Goal: Find specific page/section: Find specific page/section

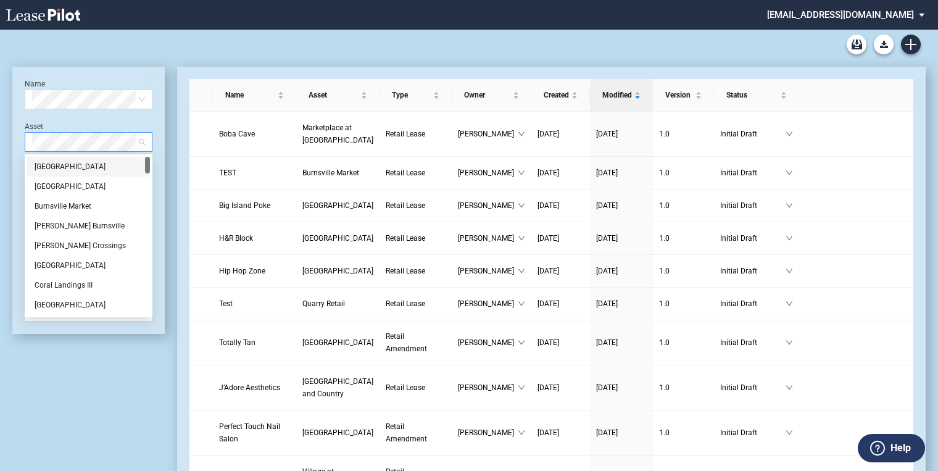
click at [141, 141] on span at bounding box center [88, 142] width 113 height 19
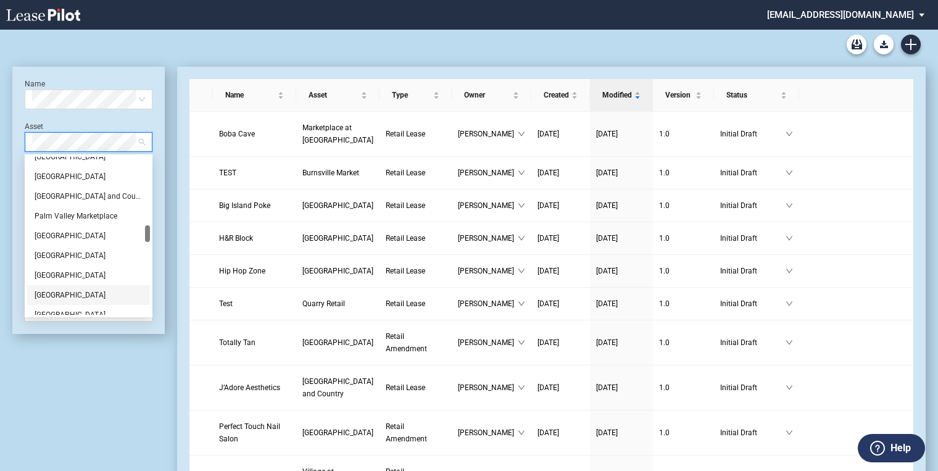
scroll to position [691, 0]
click at [74, 267] on div "[GEOGRAPHIC_DATA]" at bounding box center [89, 265] width 108 height 12
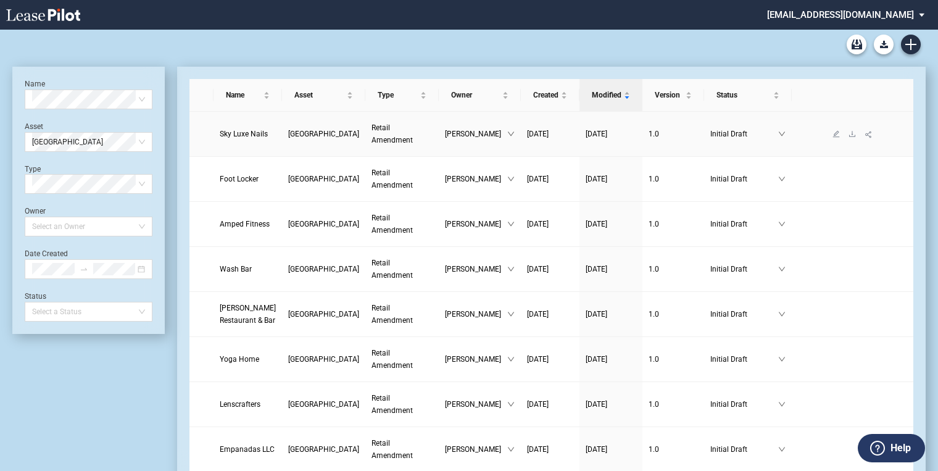
click at [371, 135] on span "Retail Amendment" at bounding box center [391, 133] width 41 height 21
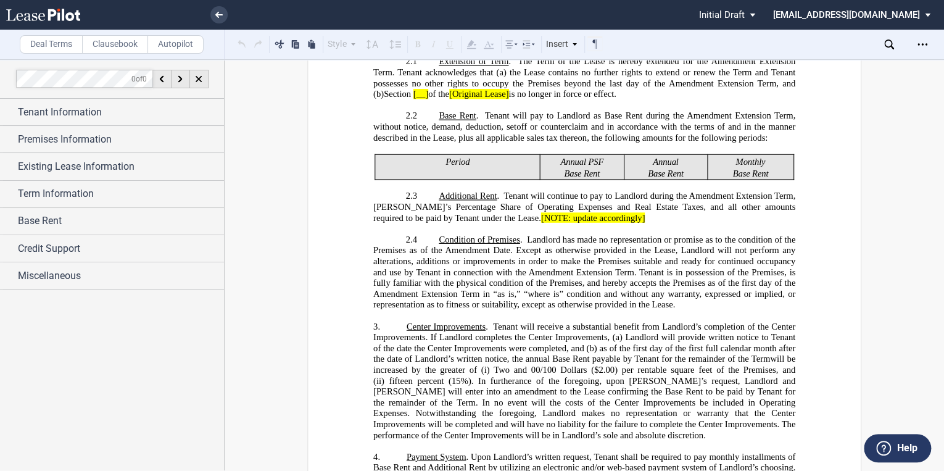
scroll to position [691, 0]
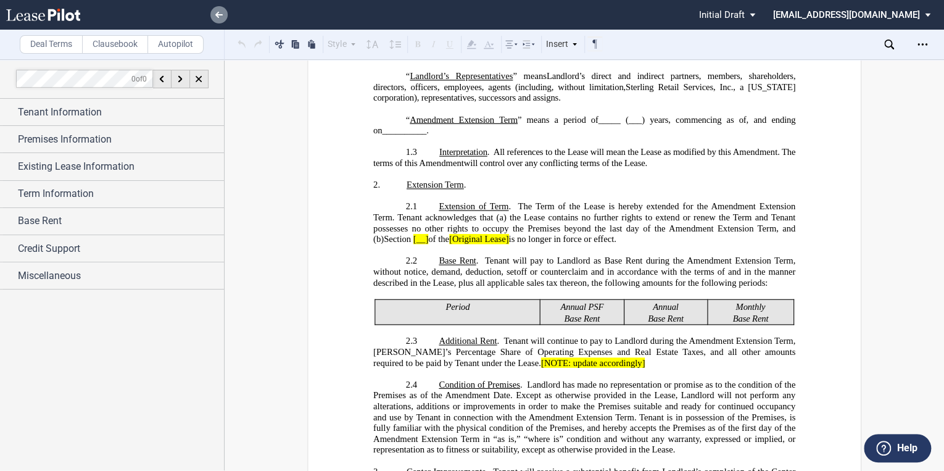
click at [215, 14] on link at bounding box center [218, 14] width 17 height 17
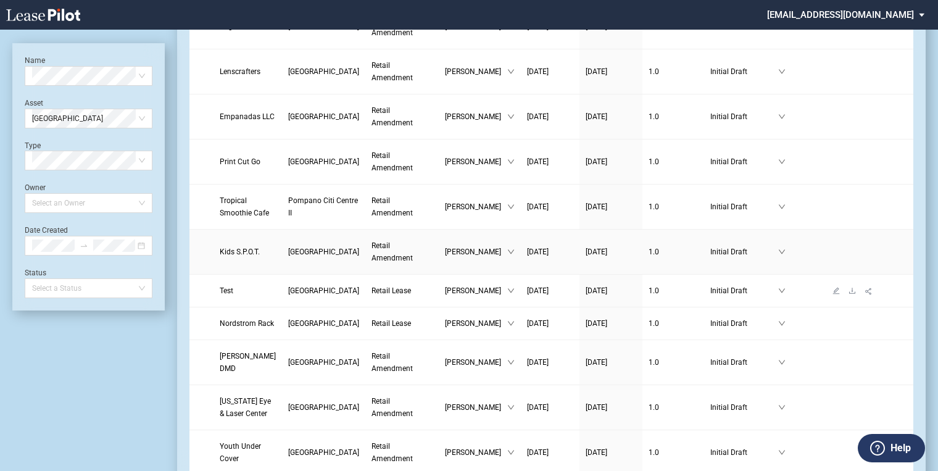
scroll to position [346, 0]
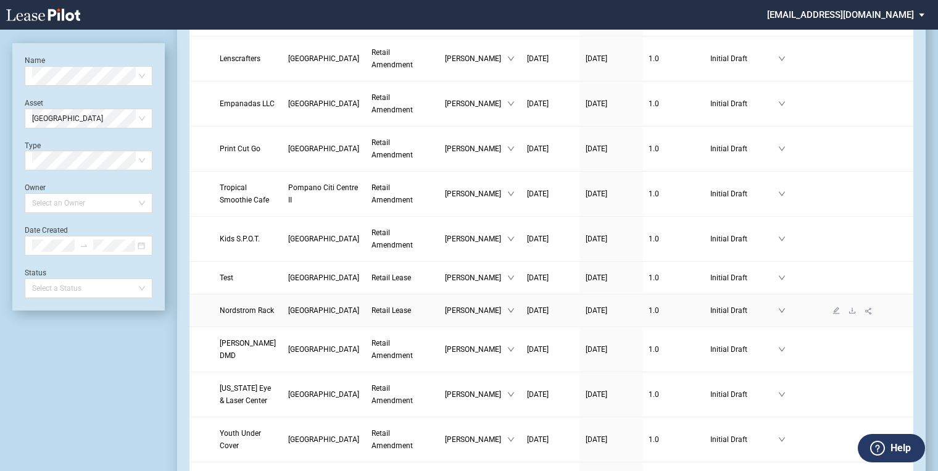
click at [302, 315] on span "[GEOGRAPHIC_DATA]" at bounding box center [323, 310] width 71 height 9
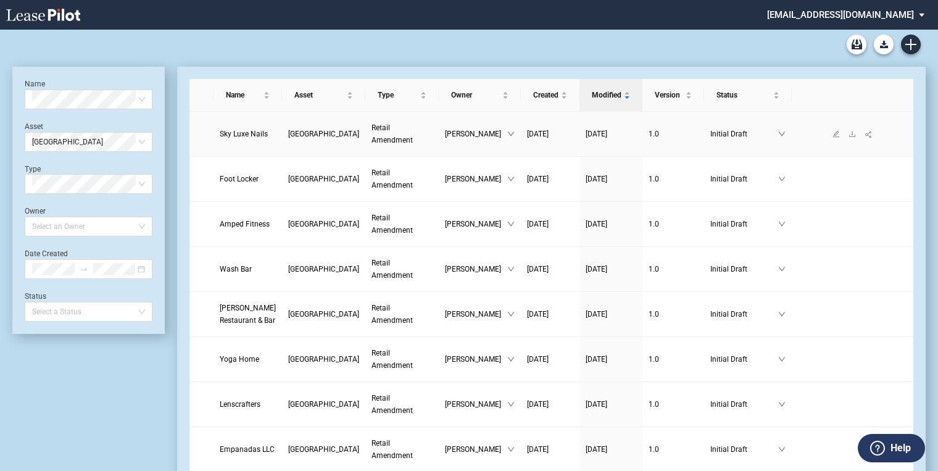
click at [377, 133] on span "Retail Amendment" at bounding box center [391, 133] width 41 height 21
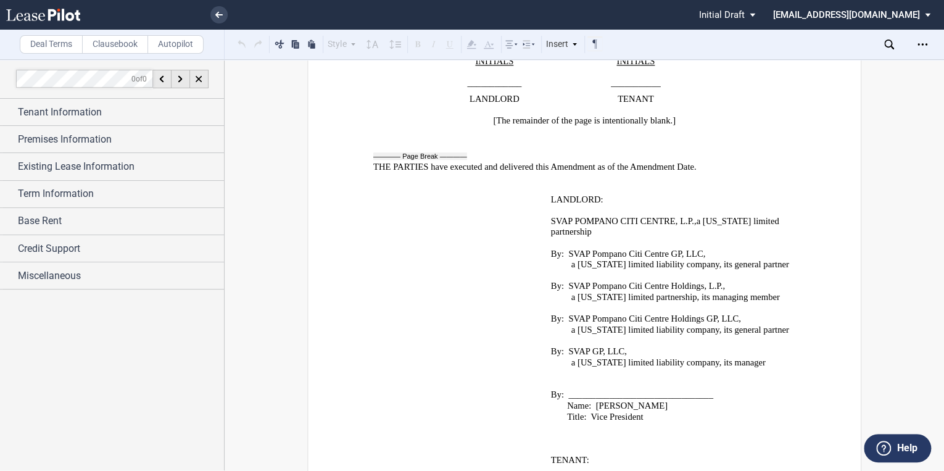
scroll to position [2616, 0]
